Goal: Navigation & Orientation: Go to known website

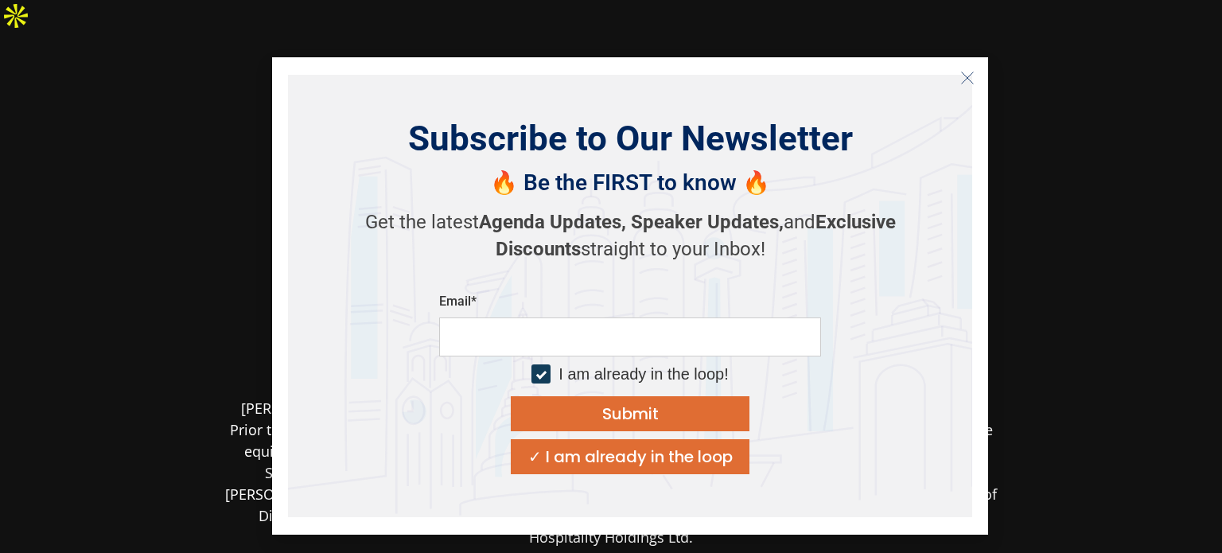
click at [961, 76] on icon "Close" at bounding box center [967, 78] width 14 height 14
